Goal: Transaction & Acquisition: Purchase product/service

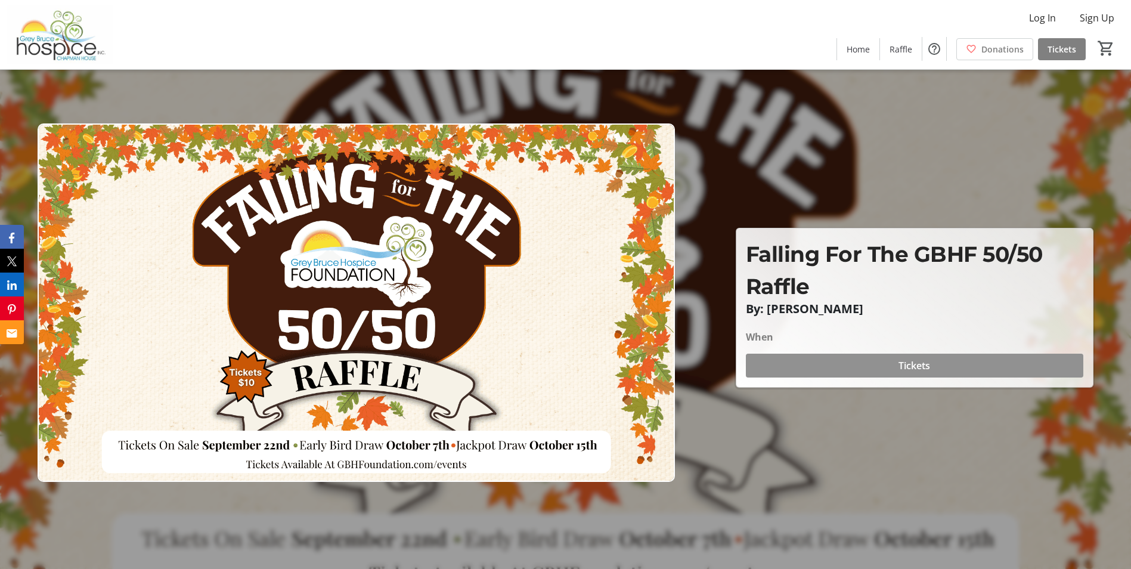
click at [926, 365] on span "Tickets" at bounding box center [915, 365] width 32 height 14
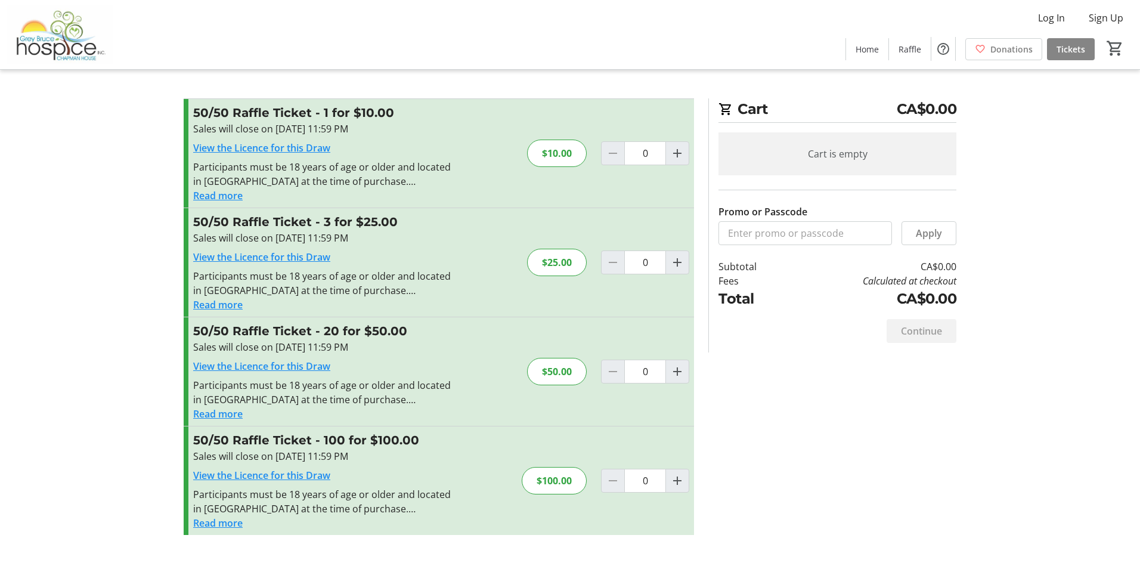
click at [1067, 51] on span "Tickets" at bounding box center [1071, 49] width 29 height 13
click at [874, 48] on span "Home" at bounding box center [867, 49] width 23 height 13
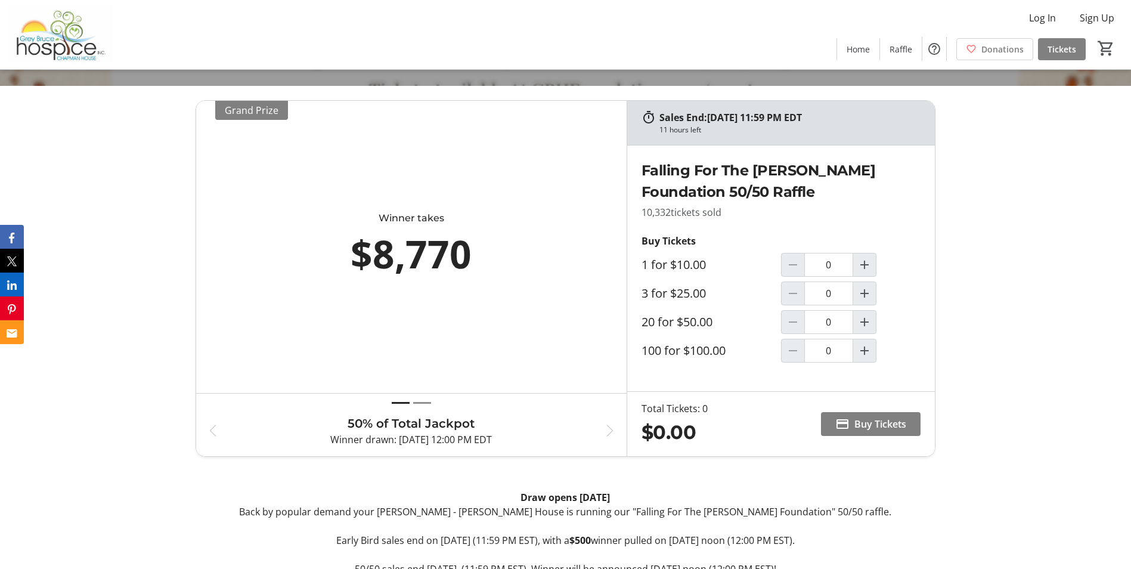
scroll to position [477, 0]
